Goal: Task Accomplishment & Management: Use online tool/utility

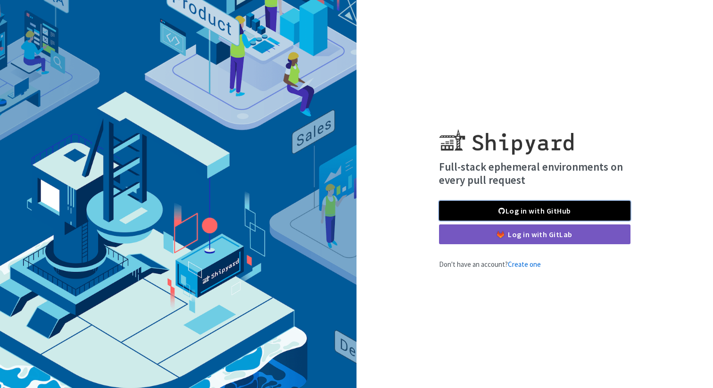
click at [568, 213] on link "Log in with GitHub" at bounding box center [534, 211] width 191 height 20
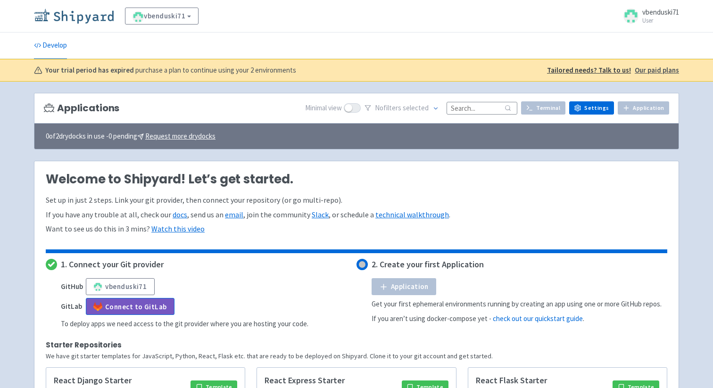
click at [99, 18] on img at bounding box center [74, 15] width 80 height 15
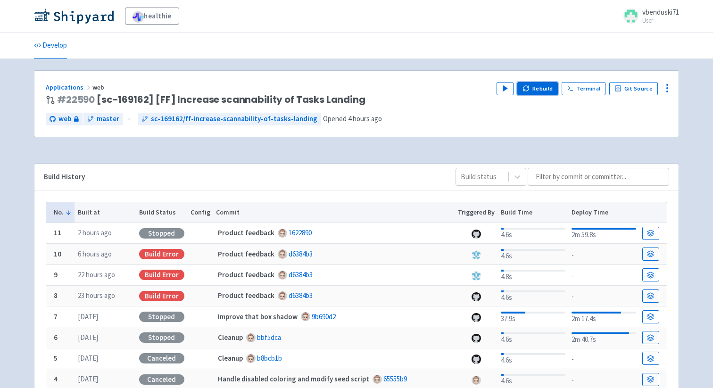
click at [539, 93] on button "Rebuild" at bounding box center [537, 88] width 41 height 13
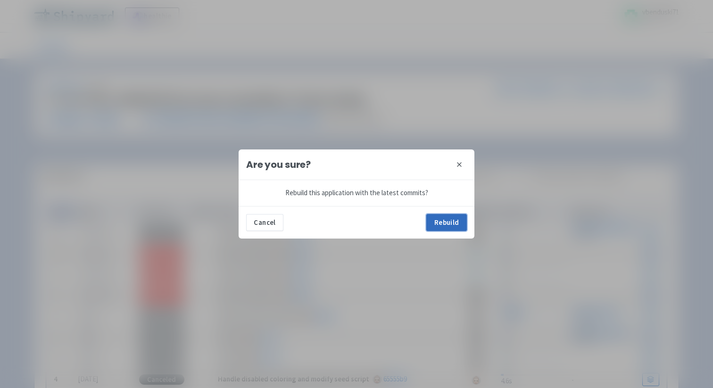
click at [457, 222] on button "Rebuild" at bounding box center [446, 222] width 41 height 17
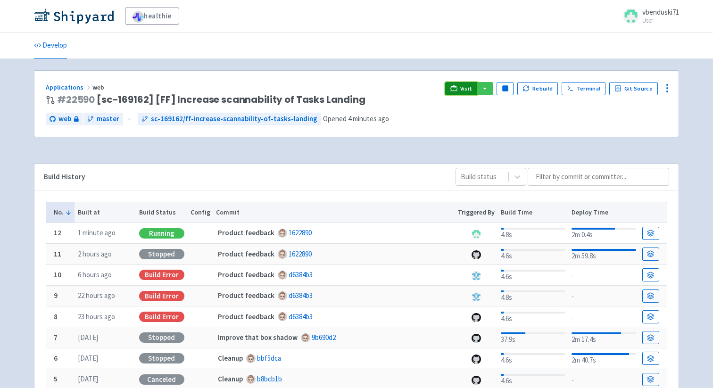
click at [467, 89] on span "Visit" at bounding box center [466, 89] width 12 height 8
